Goal: Information Seeking & Learning: Learn about a topic

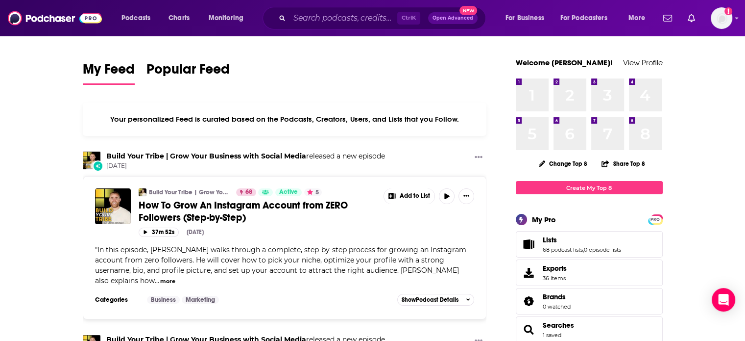
drag, startPoint x: 369, startPoint y: 3, endPoint x: 359, endPoint y: 25, distance: 24.5
click at [368, 7] on div "Podcasts Charts Monitoring Ctrl K Open Advanced New For Business For Podcasters…" at bounding box center [372, 18] width 745 height 36
click at [359, 25] on div "Ctrl K Open Advanced New" at bounding box center [374, 18] width 223 height 23
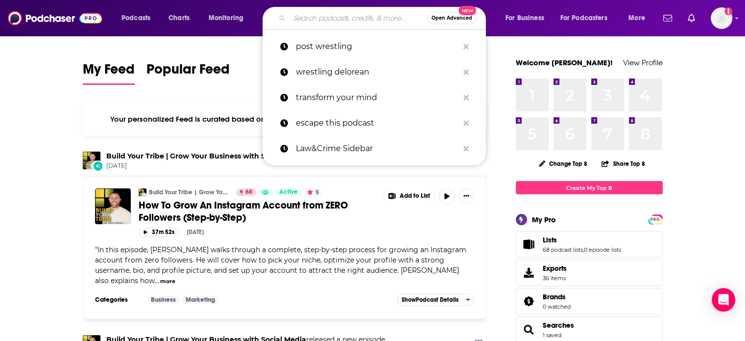
click at [356, 16] on input "Search podcasts, credits, & more..." at bounding box center [359, 18] width 138 height 16
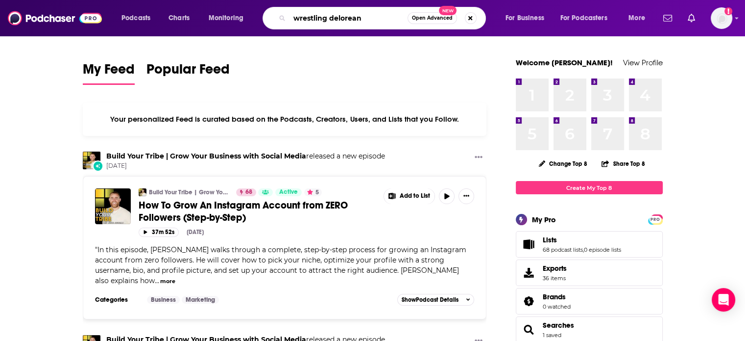
type input "wrestling delorean"
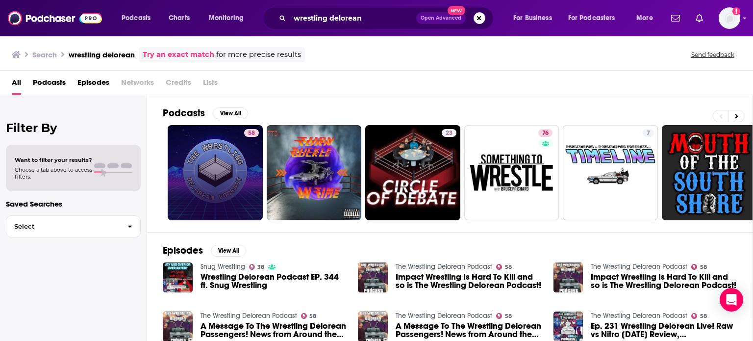
click at [227, 152] on div "Power Score: 58" at bounding box center [250, 146] width 55 height 15
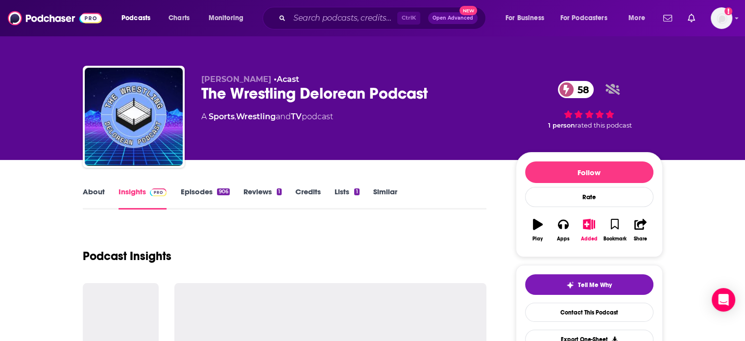
click at [198, 188] on link "Episodes 906" at bounding box center [204, 198] width 49 height 23
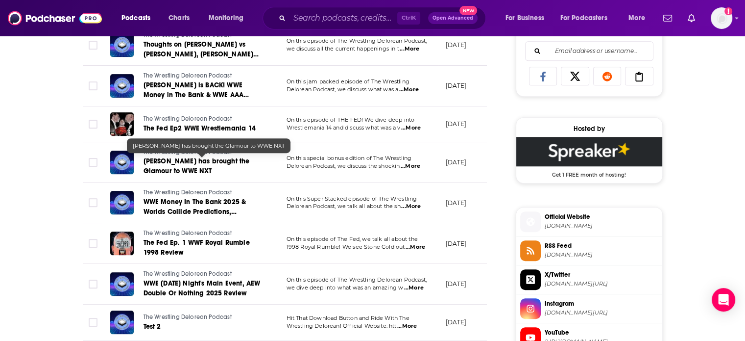
scroll to position [294, 0]
